Goal: Task Accomplishment & Management: Use online tool/utility

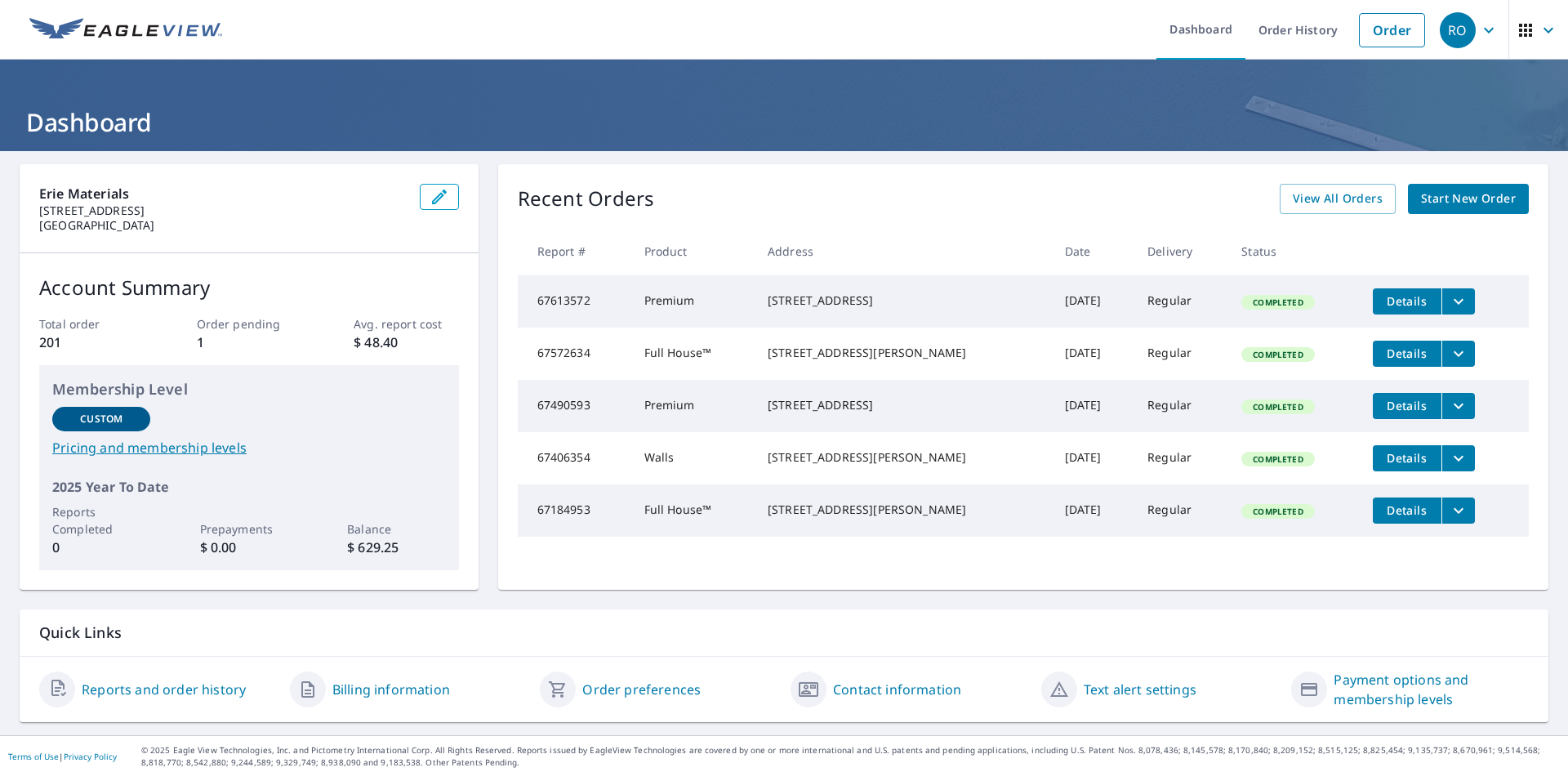
click at [1424, 202] on span "Start New Order" at bounding box center [1469, 199] width 95 height 21
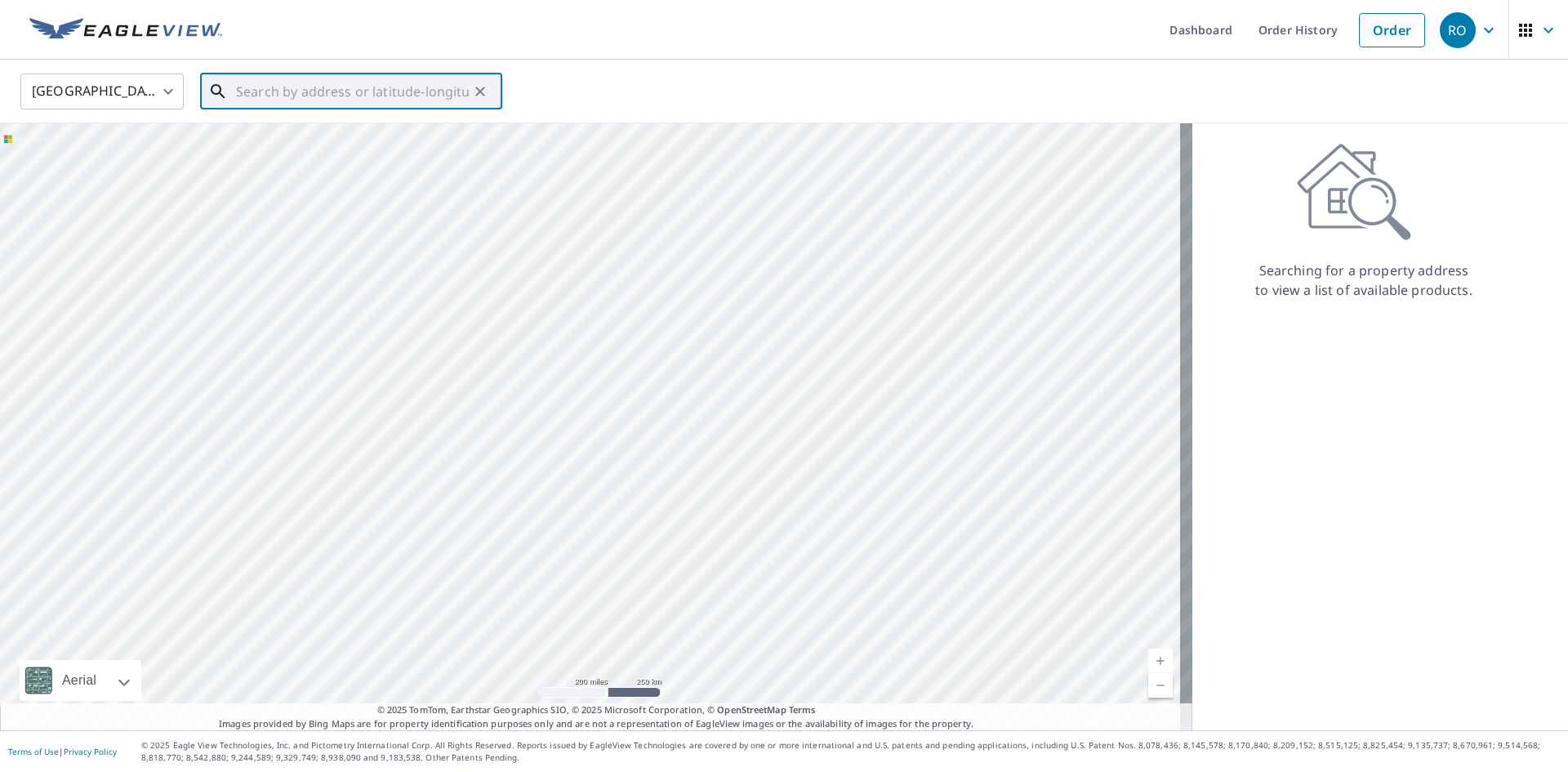
click at [343, 98] on input "text" at bounding box center [352, 91] width 232 height 46
click at [295, 142] on span "[STREET_ADDRESS]" at bounding box center [360, 138] width 257 height 20
type input "[STREET_ADDRESS][PERSON_NAME]"
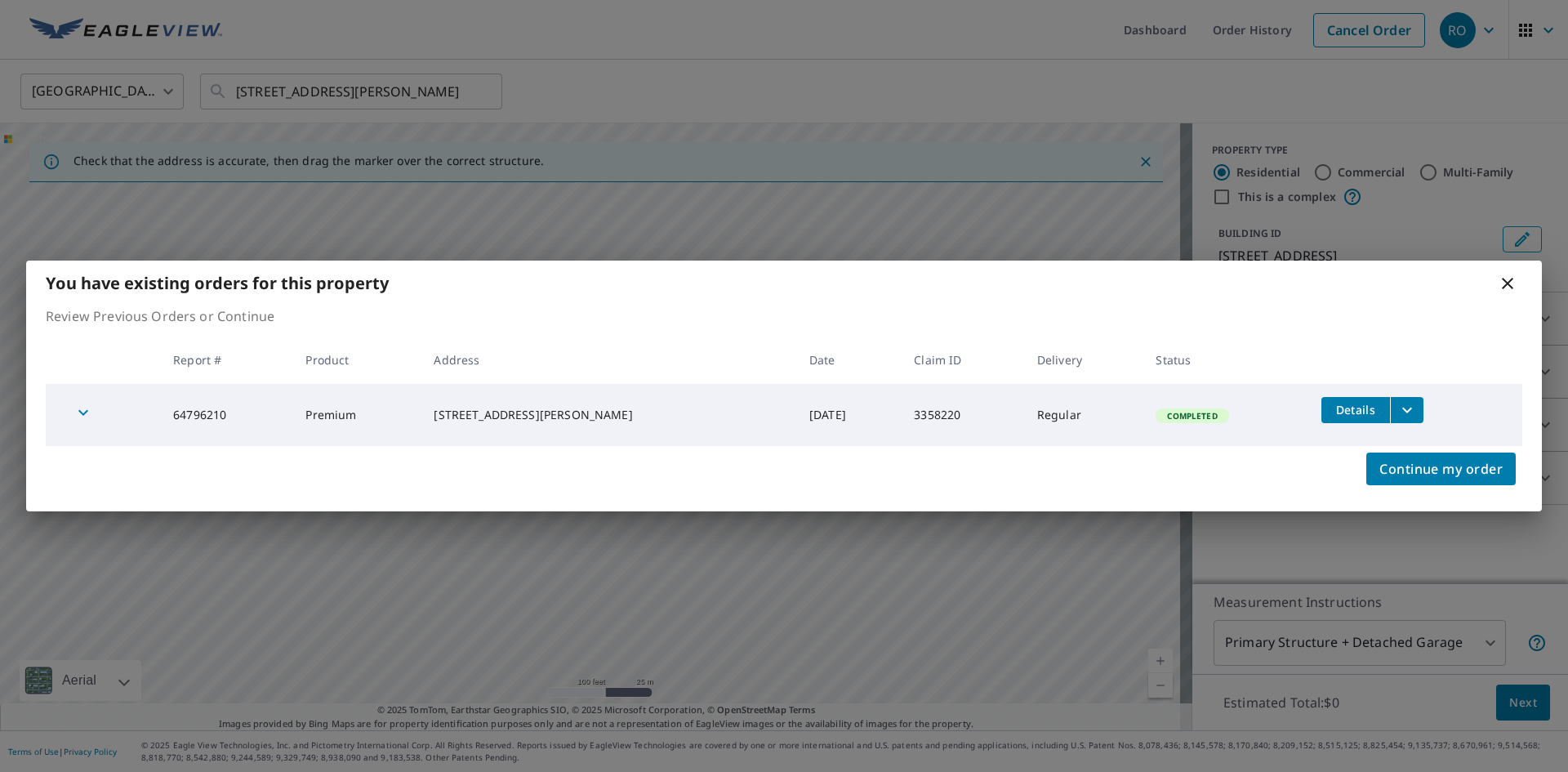
click at [1359, 407] on span "Details" at bounding box center [1355, 409] width 49 height 16
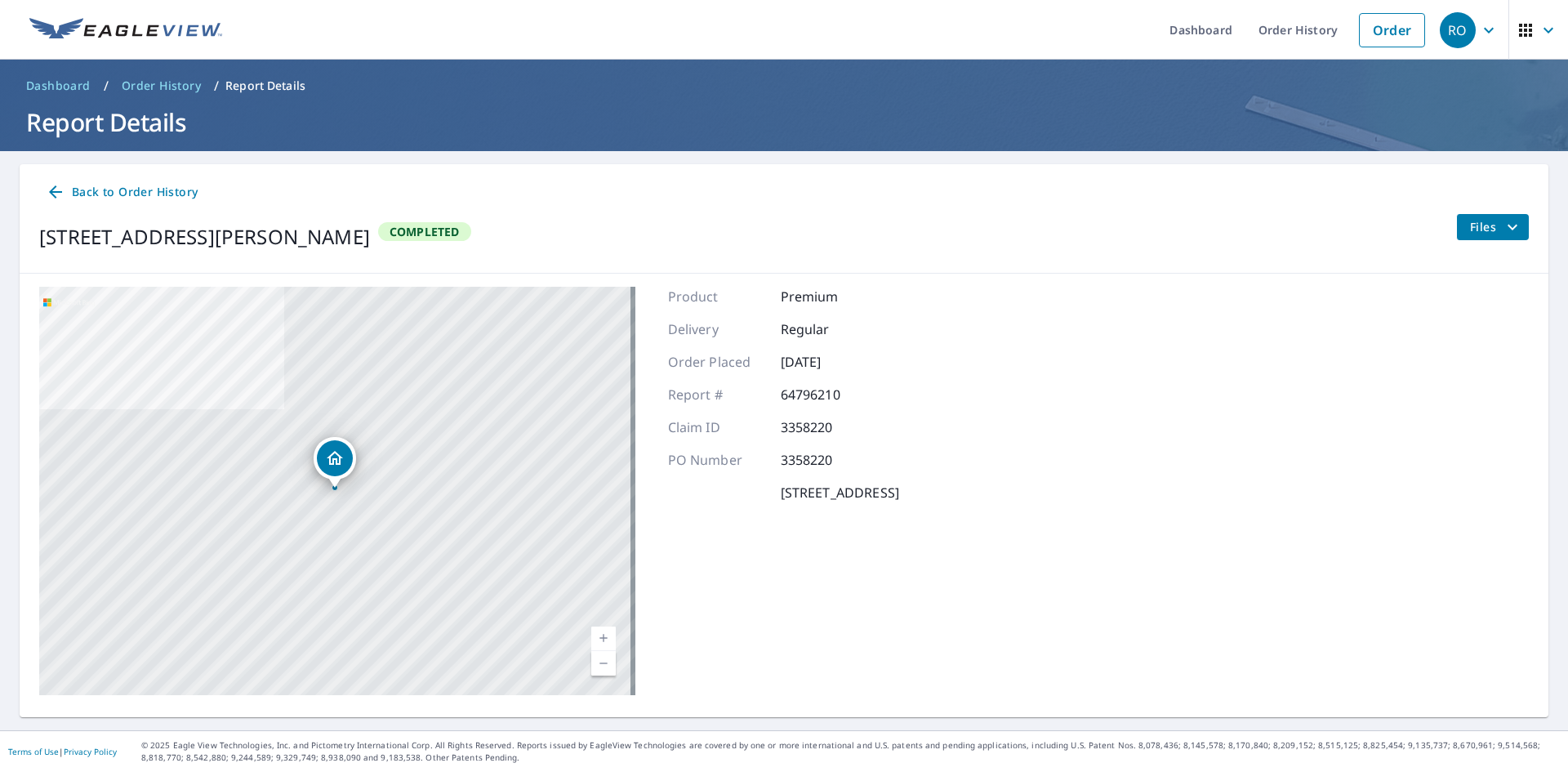
click at [1470, 233] on span "Files" at bounding box center [1496, 227] width 53 height 20
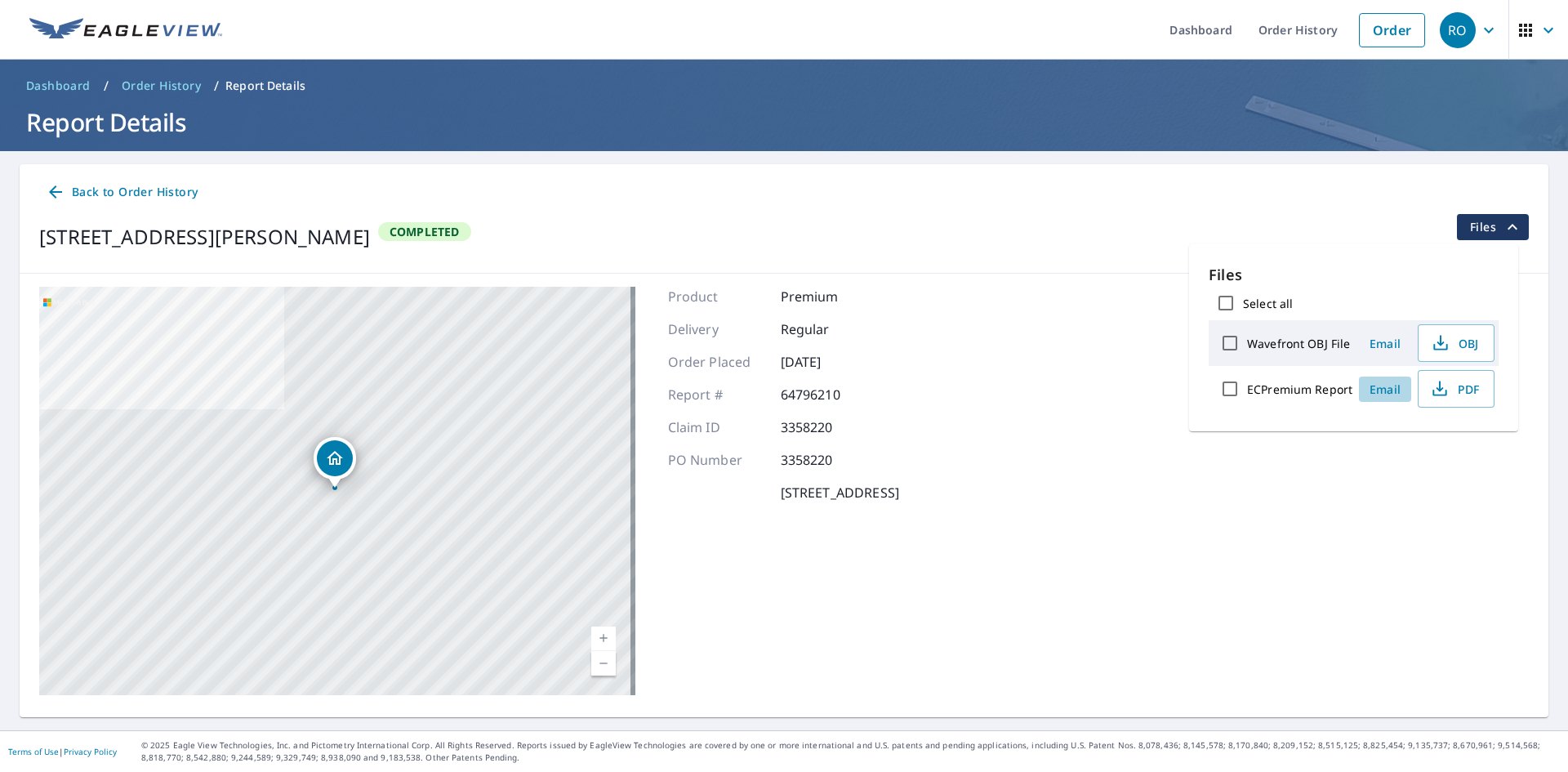
click at [1395, 388] on span "Email" at bounding box center [1385, 389] width 39 height 16
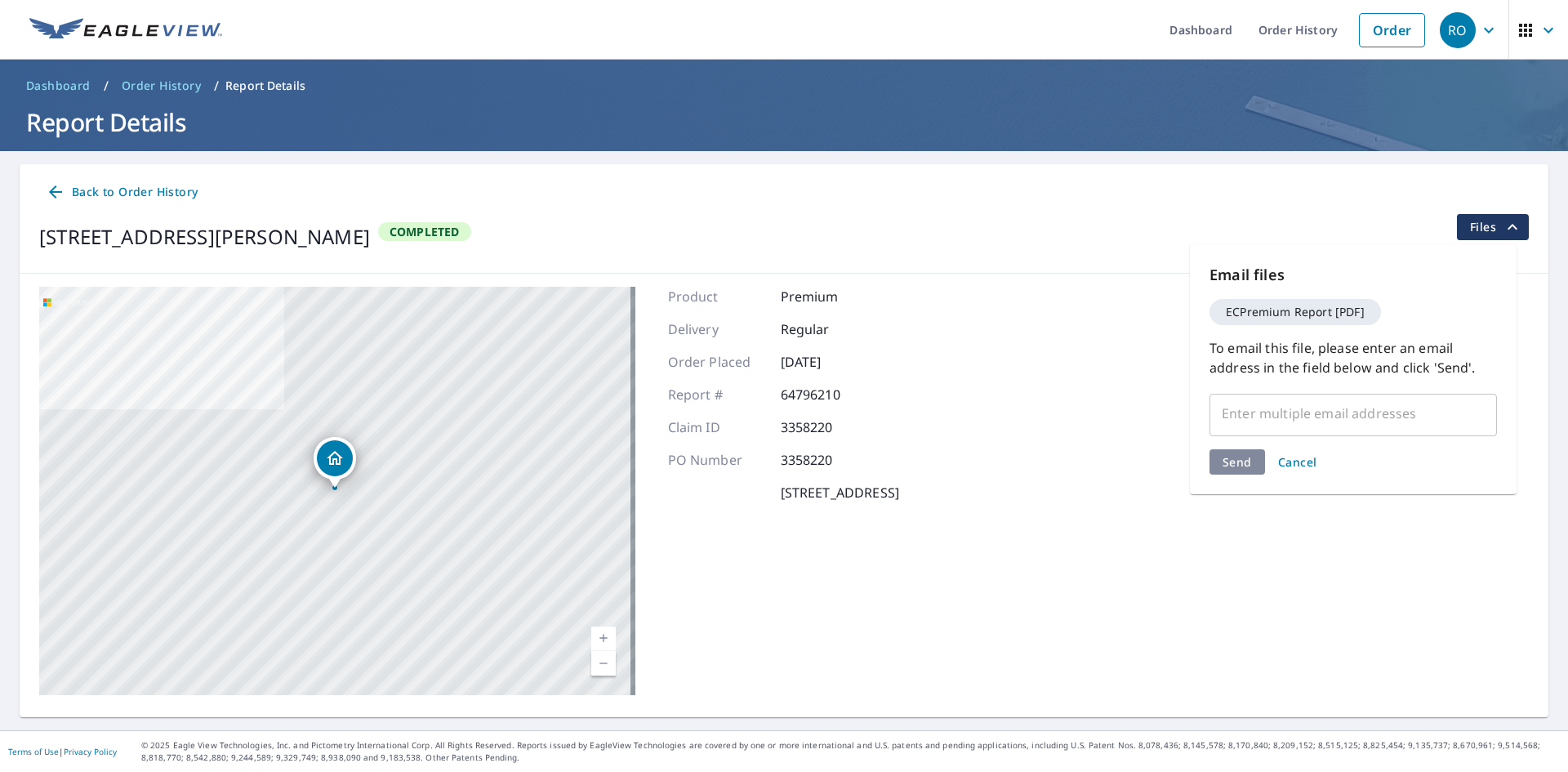
click at [1326, 414] on input "text" at bounding box center [1341, 413] width 248 height 31
type input "R"
type input "[EMAIL_ADDRESS][DOMAIN_NAME]"
click at [1240, 459] on div "Send Cancel" at bounding box center [1353, 461] width 288 height 25
click at [1235, 485] on span "Send" at bounding box center [1237, 493] width 29 height 16
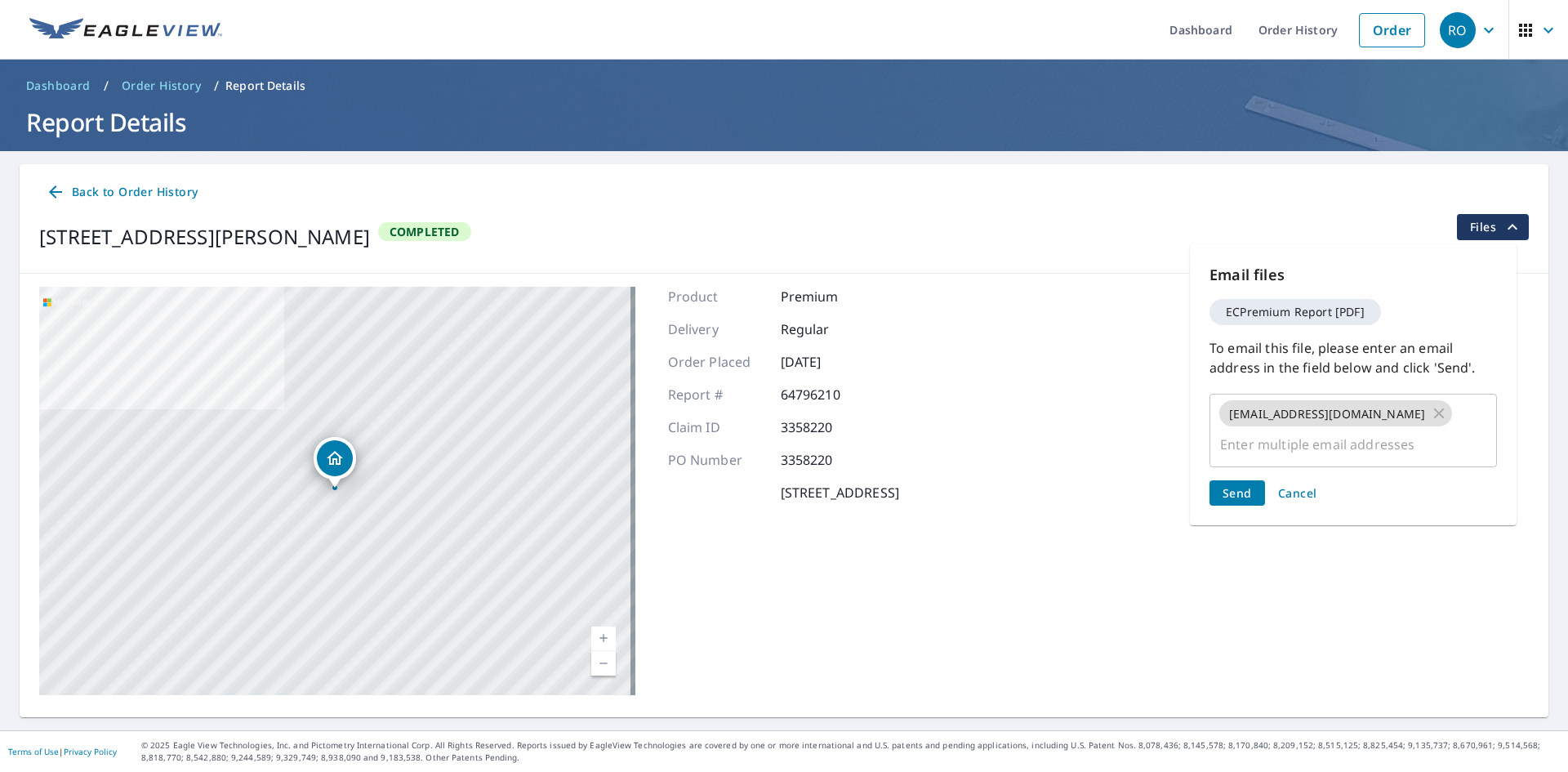
click at [1235, 485] on span "Send" at bounding box center [1237, 493] width 29 height 16
